Goal: Task Accomplishment & Management: Complete application form

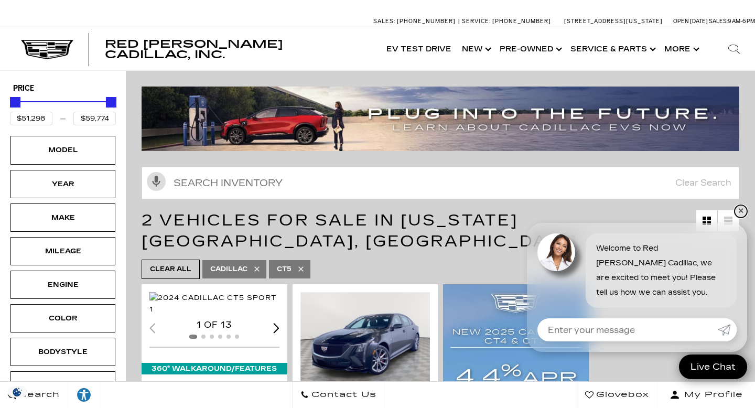
click at [739, 209] on link "✕" at bounding box center [740, 211] width 13 height 13
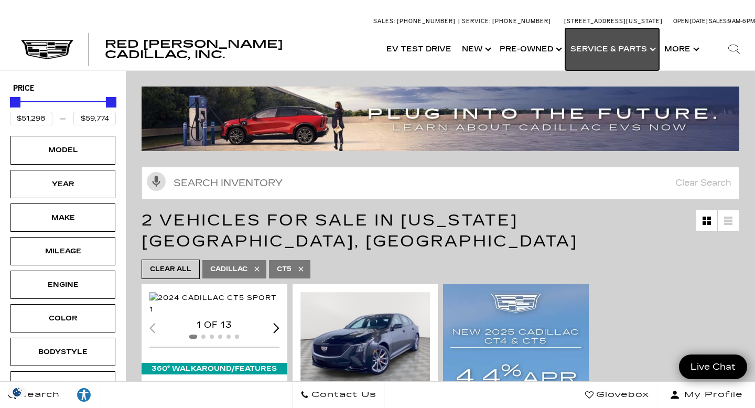
click at [604, 48] on link "Show Service & Parts" at bounding box center [612, 49] width 94 height 42
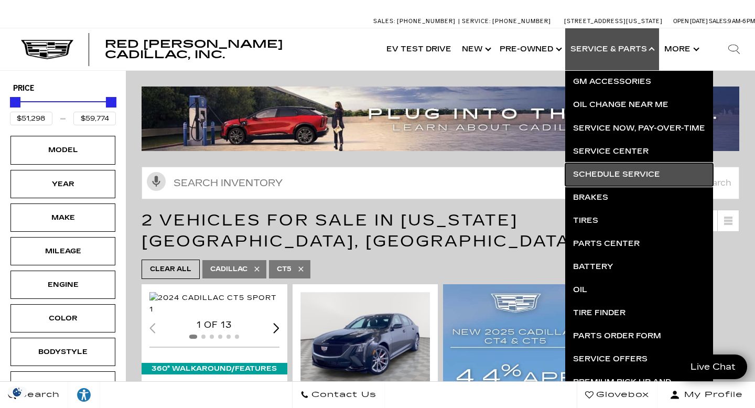
click at [616, 177] on link "Schedule Service" at bounding box center [639, 174] width 148 height 23
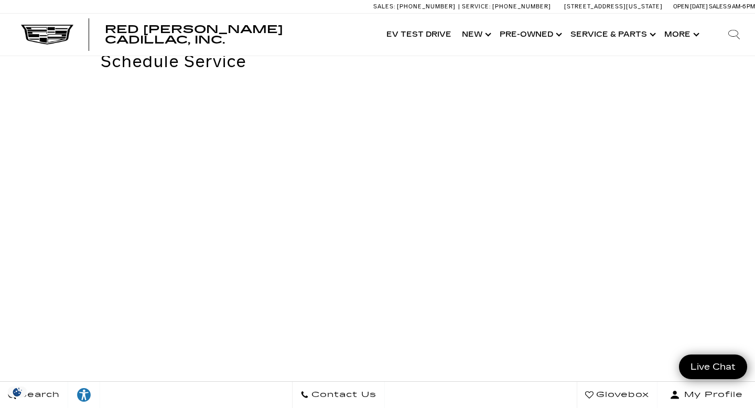
scroll to position [28, 0]
